Goal: Book appointment/travel/reservation

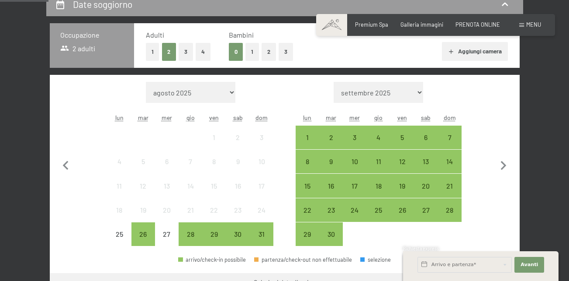
scroll to position [262, 0]
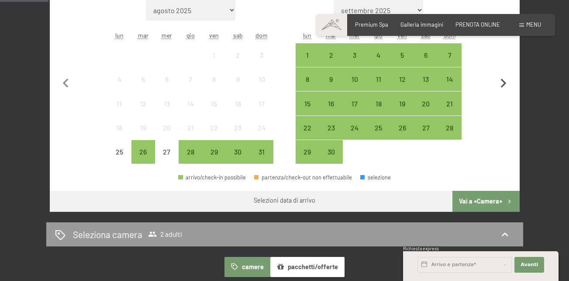
click at [505, 79] on icon "button" at bounding box center [504, 83] width 18 height 18
select select "2025-09-01"
select select "2025-10-01"
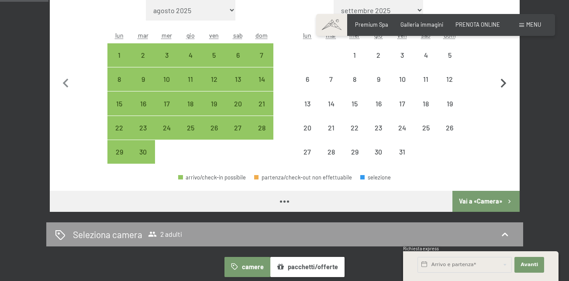
click at [503, 83] on icon "button" at bounding box center [504, 83] width 18 height 18
select select "2025-10-01"
select select "2025-11-01"
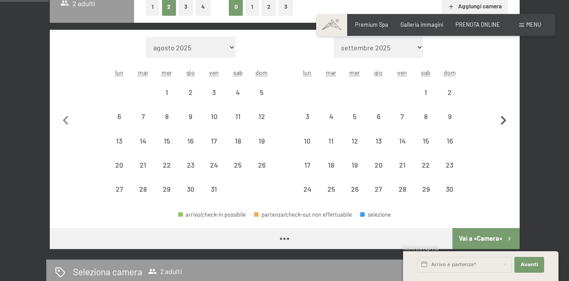
scroll to position [175, 0]
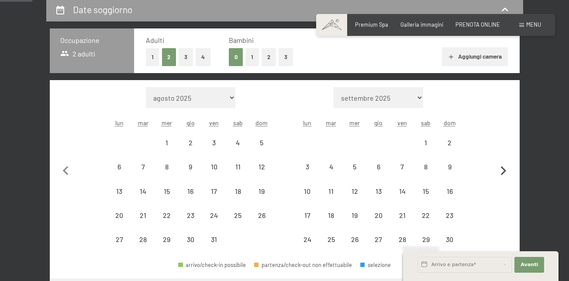
select select "2025-10-01"
select select "2025-11-01"
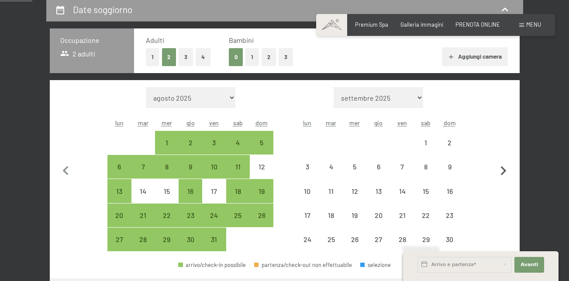
click at [502, 169] on icon "button" at bounding box center [504, 171] width 18 height 18
select select "2025-11-01"
select select "2025-12-01"
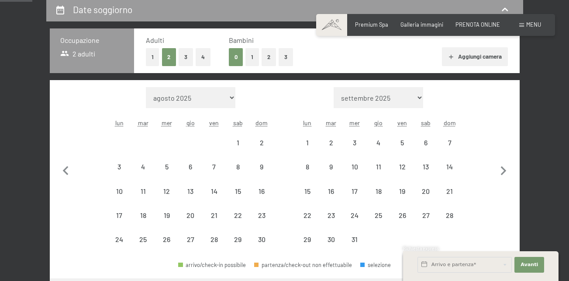
select select "2025-11-01"
select select "2025-12-01"
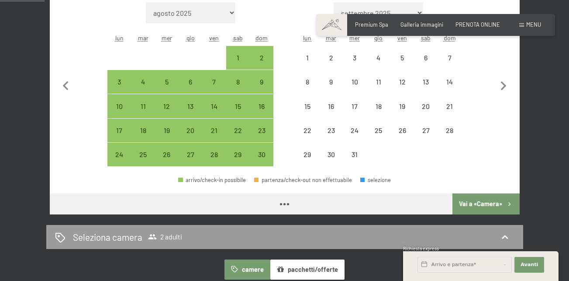
scroll to position [262, 0]
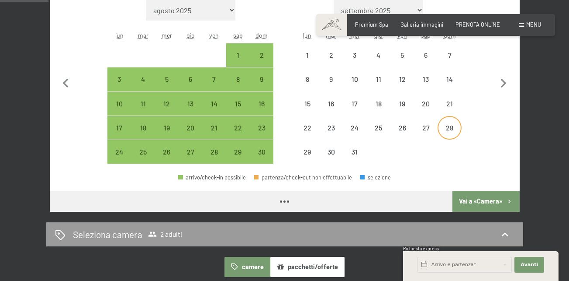
select select "2025-11-01"
select select "2025-12-01"
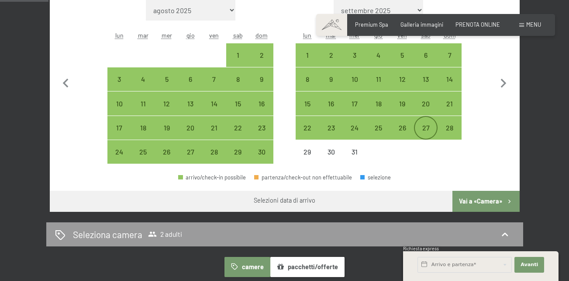
click at [423, 128] on div "27" at bounding box center [426, 135] width 22 height 22
select select "2025-11-01"
select select "2025-12-01"
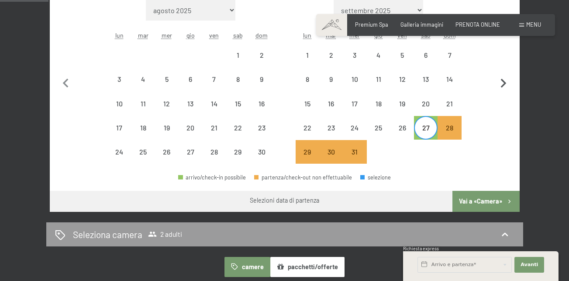
click at [502, 83] on icon "button" at bounding box center [504, 83] width 18 height 18
select select "2025-12-01"
select select "2026-01-01"
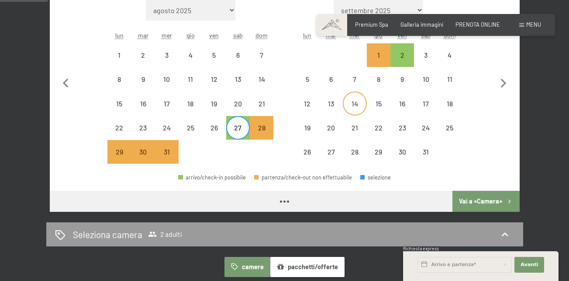
scroll to position [218, 0]
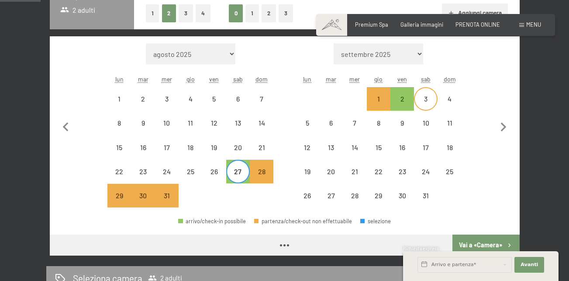
click at [419, 101] on div "3" at bounding box center [426, 106] width 22 height 22
select select "2025-12-01"
select select "2026-01-01"
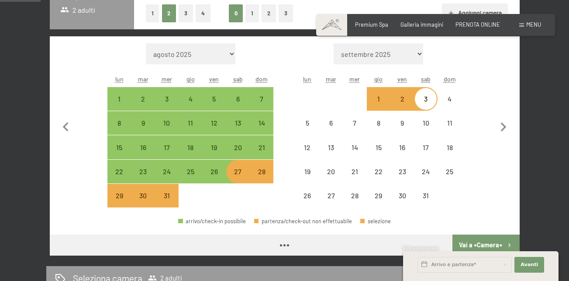
select select "2025-12-01"
select select "2026-01-01"
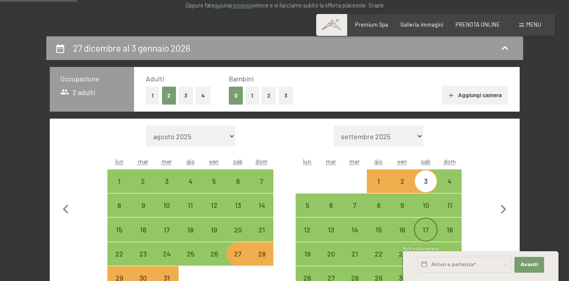
scroll to position [131, 0]
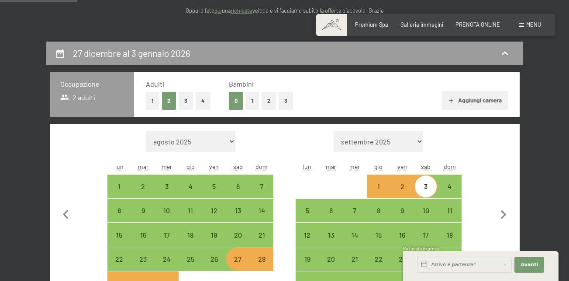
click at [253, 101] on button "1" at bounding box center [253, 101] width 14 height 18
select select "2025-12-01"
select select "2026-01-01"
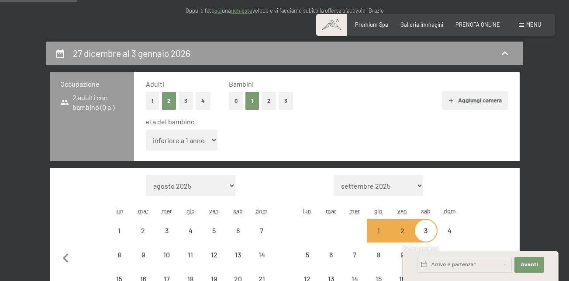
click at [209, 139] on select "inferiore a 1 anno 1 anno 2 anni 3 anni 4 anni 5 anni 6 anni 7 anni 8 anni 9 an…" at bounding box center [182, 139] width 72 height 21
select select "2025-12-01"
select select "2026-01-01"
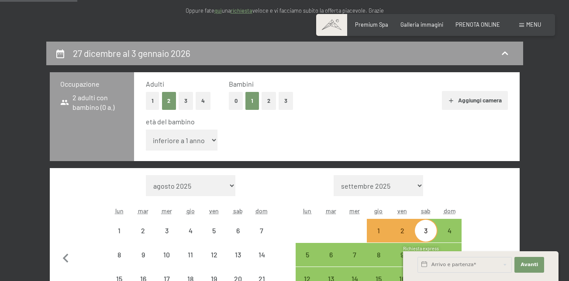
select select "2025-12-01"
select select "2026-01-01"
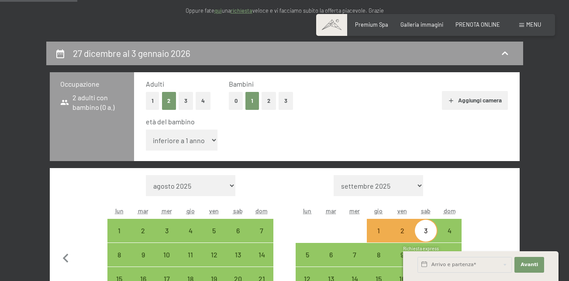
select select "4"
click at [146, 129] on select "inferiore a 1 anno 1 anno 2 anni 3 anni 4 anni 5 anni 6 anni 7 anni 8 anni 9 an…" at bounding box center [182, 139] width 72 height 21
select select "2025-12-01"
select select "2026-01-01"
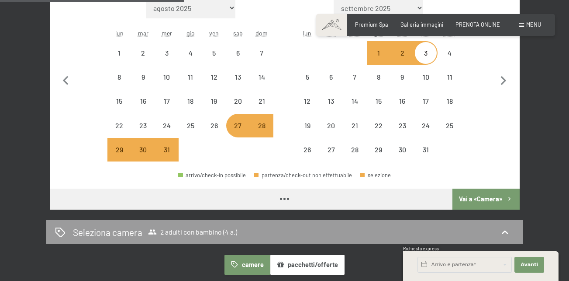
scroll to position [350, 0]
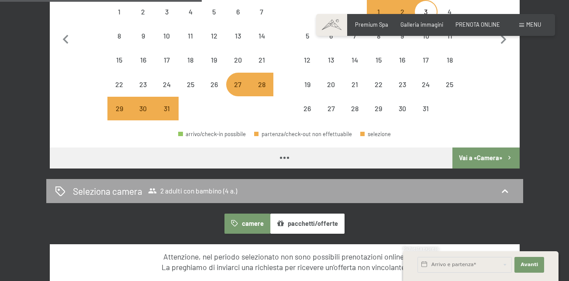
select select "2025-12-01"
select select "2026-01-01"
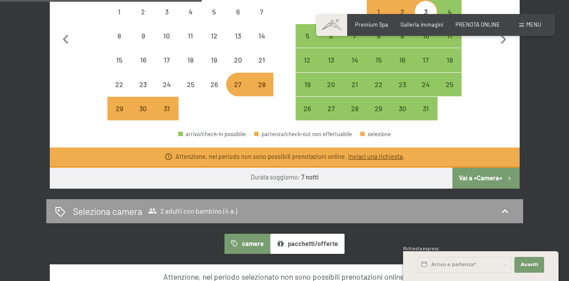
select select "2025-12-01"
select select "2026-01-01"
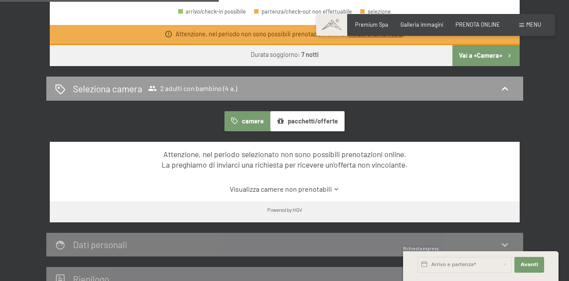
scroll to position [481, 0]
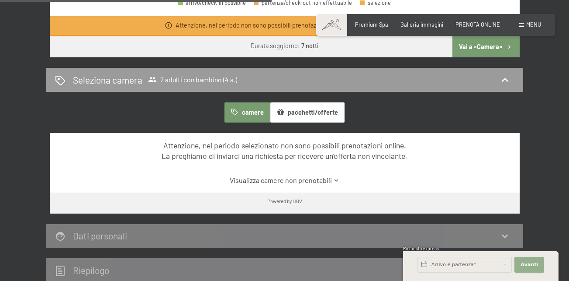
click at [529, 260] on button "Avanti Nascondere i campi dell'indirizzo" at bounding box center [530, 265] width 30 height 16
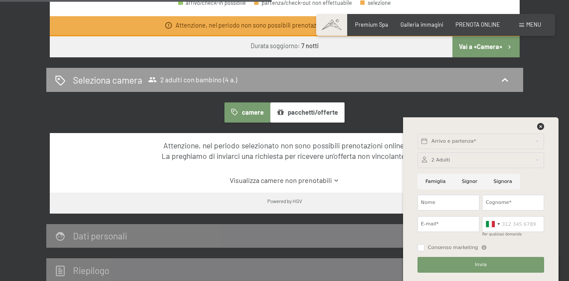
click at [425, 97] on div "Seleziona camera 2 adulti con bambino (4 a.) camere pacchetti/offerte Attenzion…" at bounding box center [284, 140] width 477 height 145
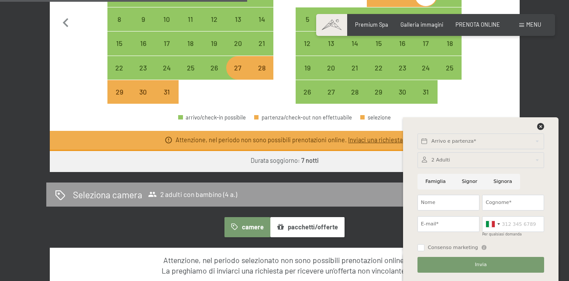
scroll to position [437, 0]
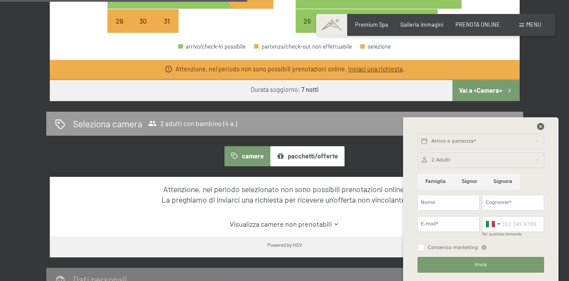
click at [537, 125] on icon at bounding box center [540, 126] width 7 height 7
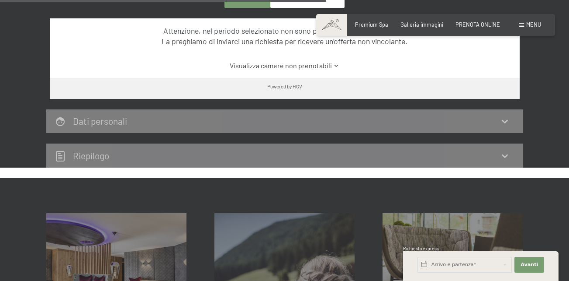
scroll to position [524, 0]
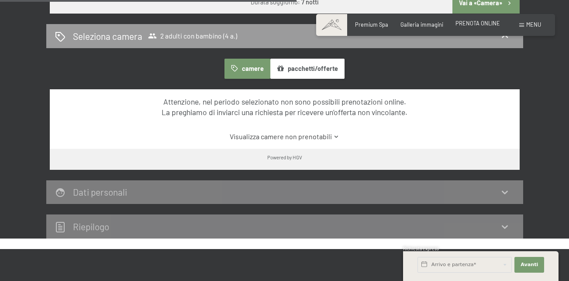
click at [474, 26] on span "PRENOTA ONLINE" at bounding box center [478, 23] width 45 height 7
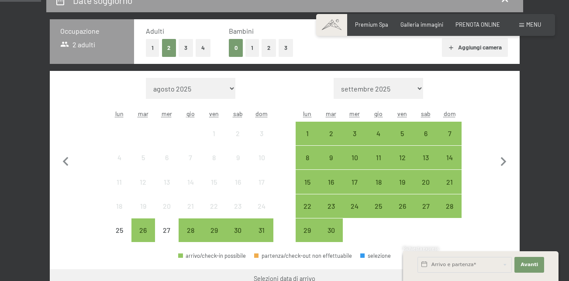
scroll to position [175, 0]
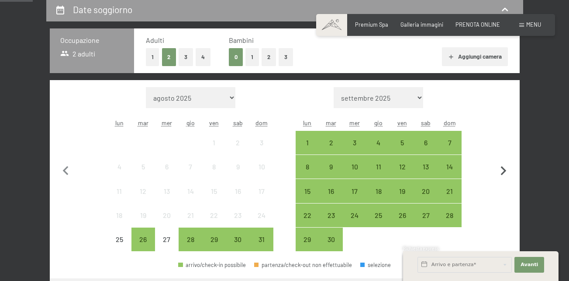
click at [499, 168] on icon "button" at bounding box center [504, 171] width 18 height 18
select select "2025-09-01"
select select "[DATE]"
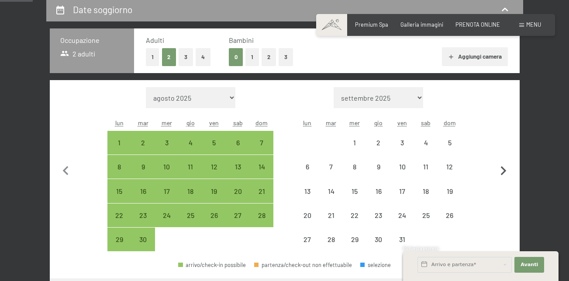
click at [499, 168] on icon "button" at bounding box center [504, 171] width 18 height 18
select select "2025-10-01"
select select "2025-11-01"
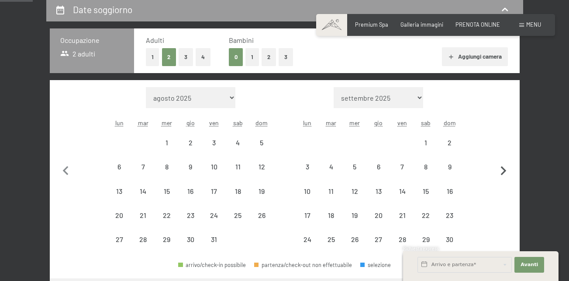
click at [499, 168] on icon "button" at bounding box center [504, 171] width 18 height 18
select select "2025-11-01"
select select "2025-12-01"
select select "2025-11-01"
select select "2025-12-01"
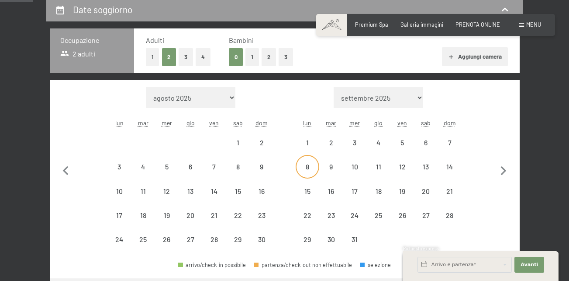
select select "2025-11-01"
select select "2025-12-01"
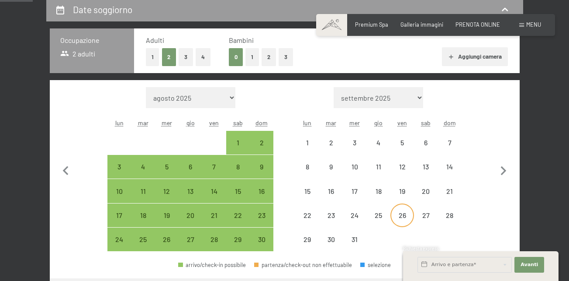
select select "2025-11-01"
select select "2025-12-01"
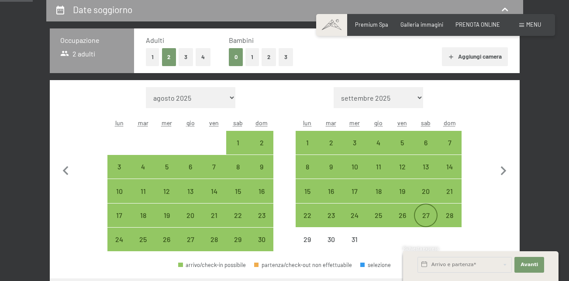
click at [421, 212] on div "27" at bounding box center [426, 223] width 22 height 22
select select "2025-11-01"
select select "2025-12-01"
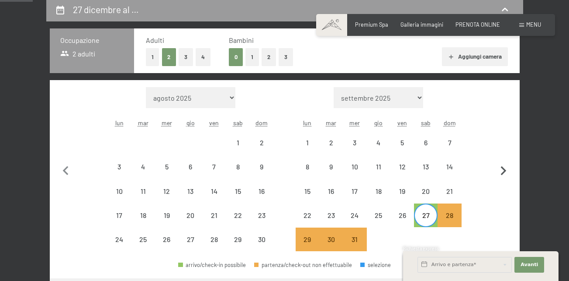
click at [501, 171] on icon "button" at bounding box center [504, 171] width 18 height 18
select select "2025-12-01"
select select "2026-01-01"
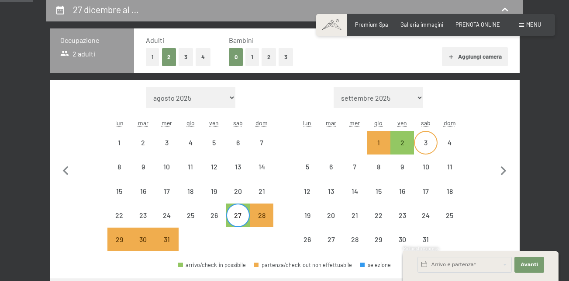
select select "2025-12-01"
select select "2026-01-01"
click at [419, 144] on div "3" at bounding box center [426, 150] width 22 height 22
select select "2025-12-01"
select select "2026-01-01"
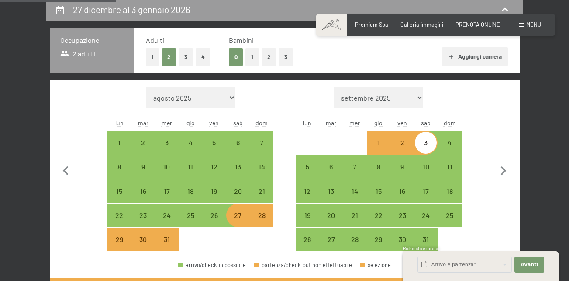
scroll to position [350, 0]
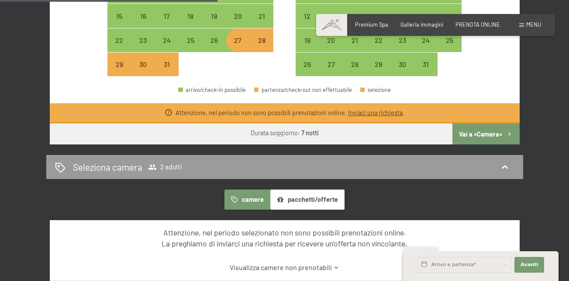
click at [481, 132] on button "Vai a «Camera»" at bounding box center [486, 133] width 67 height 21
select select "2025-12-01"
select select "2026-01-01"
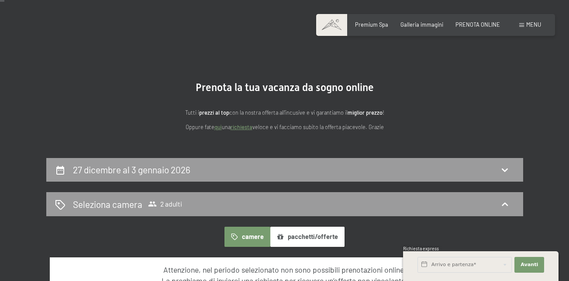
scroll to position [0, 0]
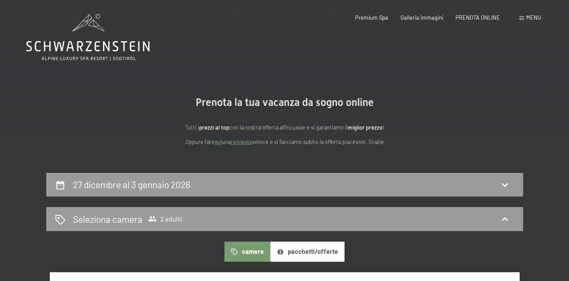
click at [221, 139] on link "quì" at bounding box center [218, 141] width 7 height 7
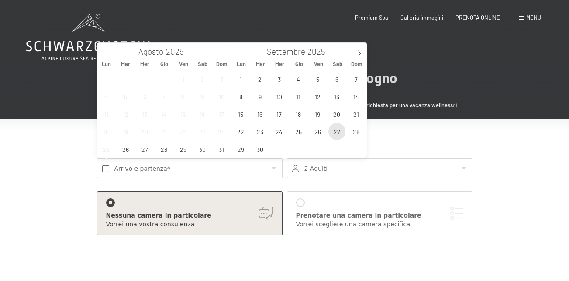
click at [340, 132] on span "27" at bounding box center [337, 131] width 17 height 17
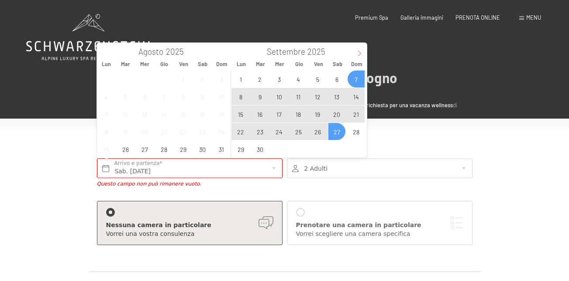
click at [362, 54] on icon at bounding box center [360, 53] width 6 height 6
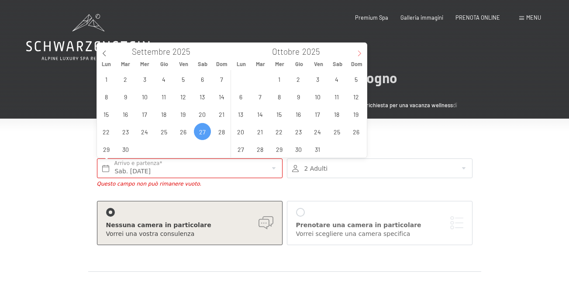
click at [362, 54] on icon at bounding box center [360, 53] width 6 height 6
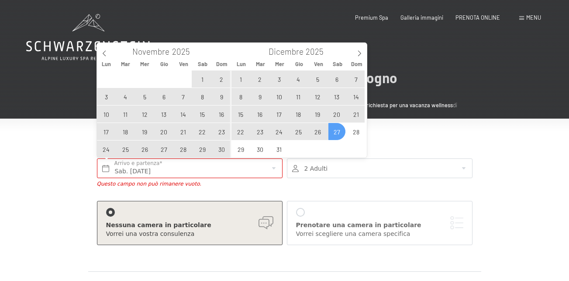
click at [338, 128] on span "27" at bounding box center [337, 131] width 17 height 17
type input "Sab. 27/09/2025 - Sab. 27/12/2025"
type input "2026"
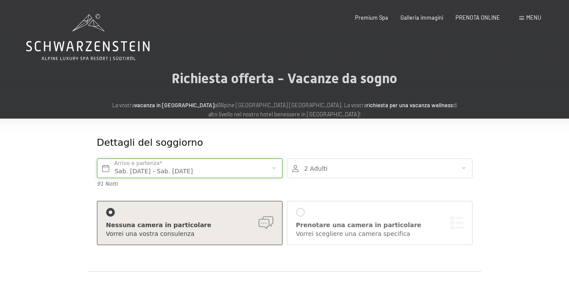
click at [211, 170] on input "Sab. 27/09/2025 - Sab. 27/12/2025" at bounding box center [190, 168] width 186 height 20
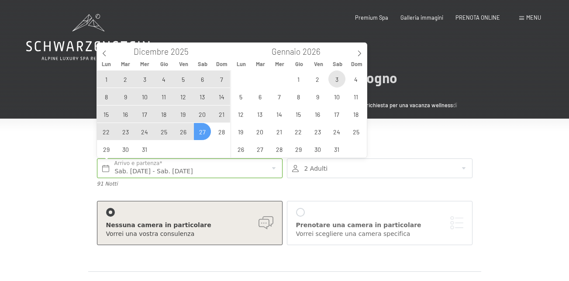
click at [336, 77] on span "3" at bounding box center [337, 78] width 17 height 17
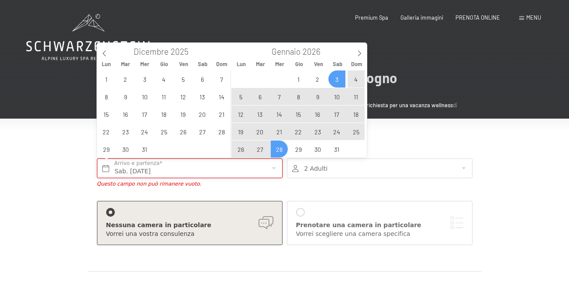
click at [125, 166] on input "Sab. 03/01/2026" at bounding box center [190, 168] width 186 height 20
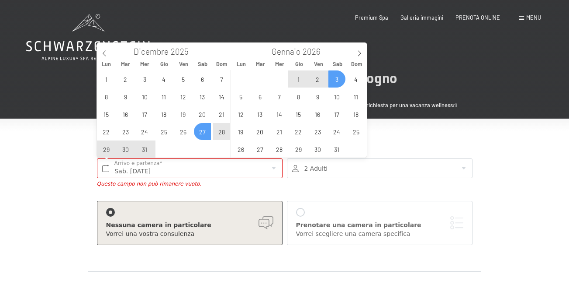
click at [207, 131] on span "27" at bounding box center [202, 131] width 17 height 17
type input "Sab. 27/12/2025 - Sab. 03/01/2026"
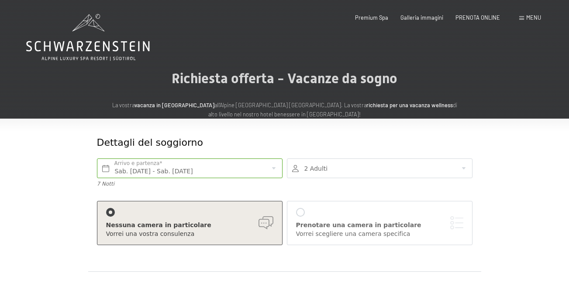
click at [341, 173] on div at bounding box center [380, 168] width 186 height 20
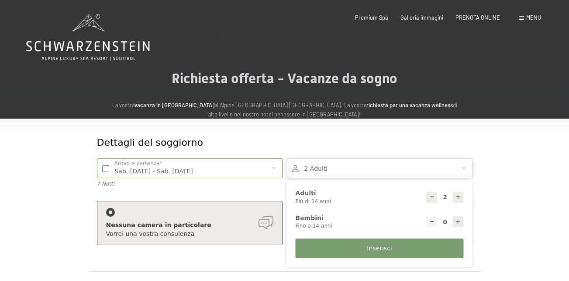
click at [462, 222] on div at bounding box center [458, 221] width 11 height 11
type input "1"
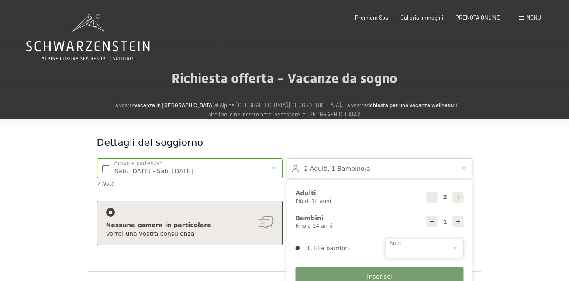
click at [422, 245] on select "0 1 2 3 4 5 6 7 8 9 10 11 12 13 14" at bounding box center [424, 248] width 79 height 20
select select "4"
click at [385, 238] on select "0 1 2 3 4 5 6 7 8 9 10 11 12 13 14" at bounding box center [424, 248] width 79 height 20
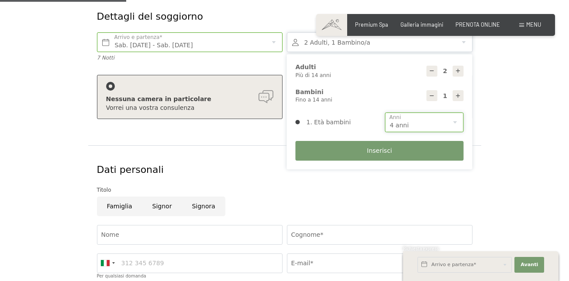
scroll to position [175, 0]
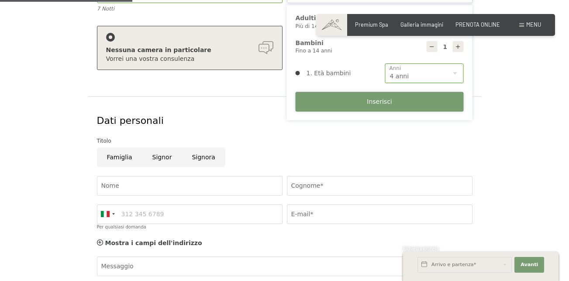
click at [368, 107] on button "Inserisci" at bounding box center [380, 102] width 168 height 20
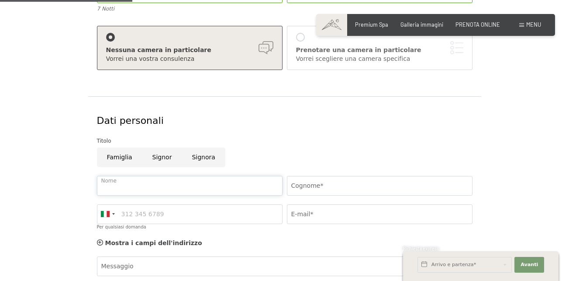
click at [143, 183] on input "Nome" at bounding box center [190, 186] width 186 height 20
type input "massimo"
type input "perrotta"
type input "3406946457"
type input "massimo.perrotta@yahoo.it"
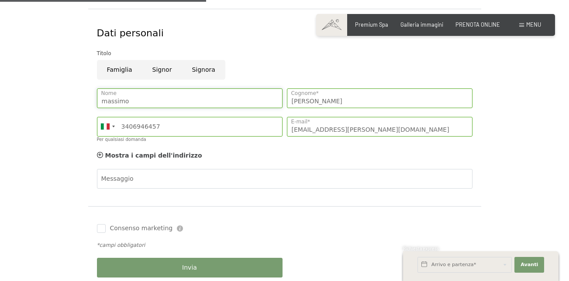
scroll to position [306, 0]
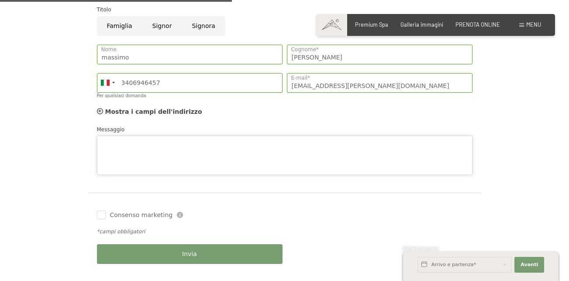
click at [126, 135] on textarea "Messaggio" at bounding box center [285, 154] width 376 height 39
type textarea "Ho giorni flessibili, +- 2, vorrei sapere gli orari del mini club"
click at [106, 215] on label "Consenso marketing" at bounding box center [139, 215] width 67 height 9
click at [106, 215] on input "Consenso marketing" at bounding box center [101, 214] width 9 height 9
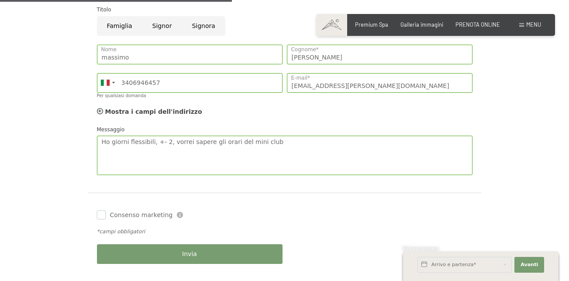
click at [104, 214] on input "Consenso marketing" at bounding box center [101, 214] width 9 height 9
checkbox input "true"
click at [212, 260] on button "Invia" at bounding box center [190, 254] width 186 height 20
